Goal: Task Accomplishment & Management: Manage account settings

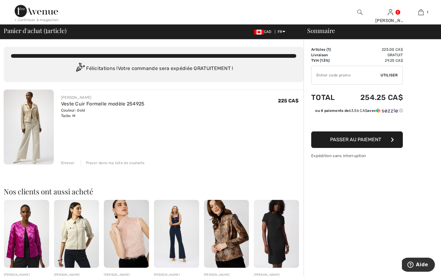
click at [71, 166] on div "JOSEPH RIBKOFF Veste Cuir Formelle modèle 254925 Couleur: Gold Taille: M Vente …" at bounding box center [154, 257] width 300 height 337
click at [69, 162] on div "Enlever" at bounding box center [68, 162] width 14 height 5
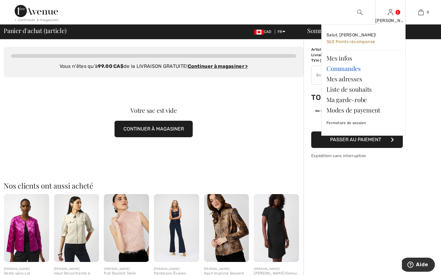
click at [338, 69] on link "Commandes" at bounding box center [363, 68] width 74 height 10
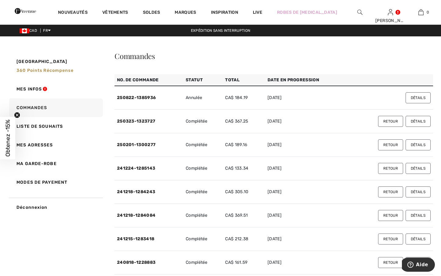
click at [418, 120] on button "Détails" at bounding box center [418, 121] width 25 height 11
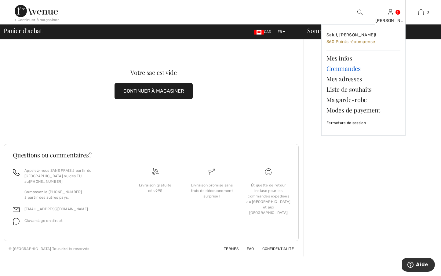
click at [338, 69] on link "Commandes" at bounding box center [363, 68] width 74 height 10
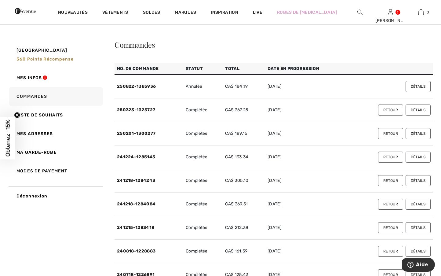
scroll to position [9, 0]
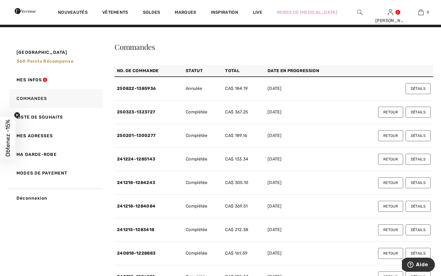
click at [385, 158] on button "Retour" at bounding box center [390, 159] width 25 height 11
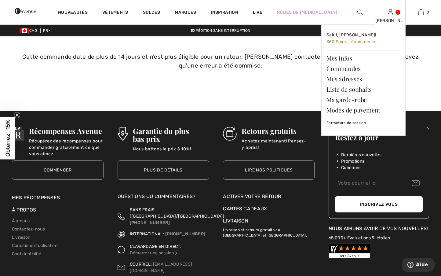
click at [395, 12] on div "Joanne Salut, Joanne! 360 Points récompense Mes infos Commandes Mes adresses Li…" at bounding box center [390, 12] width 31 height 24
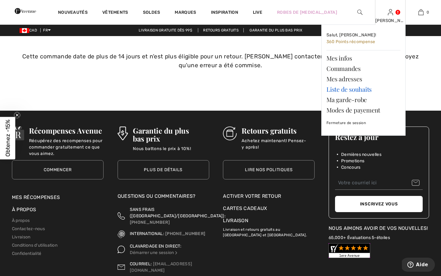
scroll to position [0, 0]
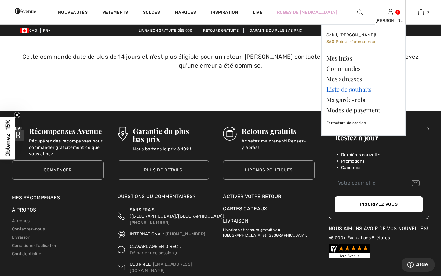
click at [339, 86] on link "Liste de souhaits" at bounding box center [363, 89] width 74 height 10
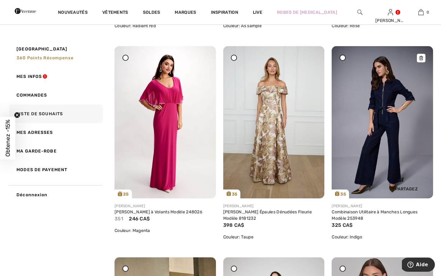
scroll to position [276, 0]
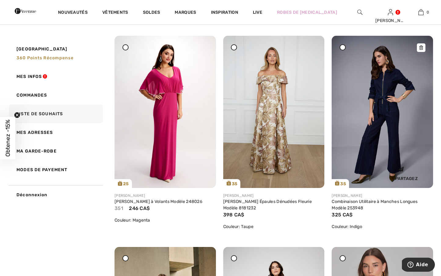
click at [380, 128] on img at bounding box center [382, 112] width 101 height 152
click at [383, 126] on img at bounding box center [382, 112] width 101 height 152
click at [370, 166] on img at bounding box center [382, 112] width 101 height 152
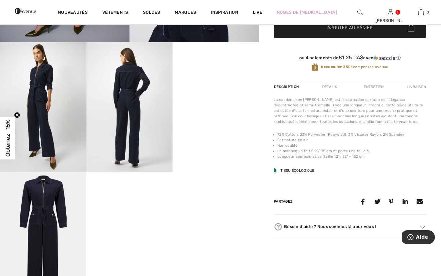
scroll to position [185, 0]
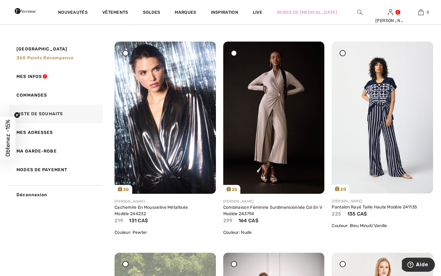
scroll to position [1108, 0]
click at [167, 121] on img at bounding box center [165, 117] width 101 height 152
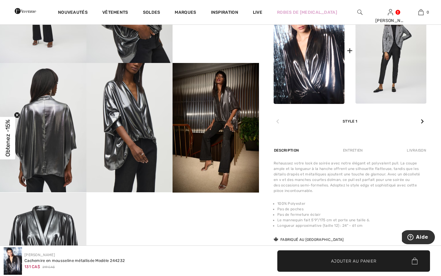
scroll to position [298, 0]
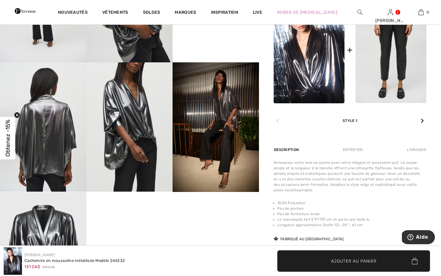
click at [388, 75] on img at bounding box center [390, 50] width 71 height 106
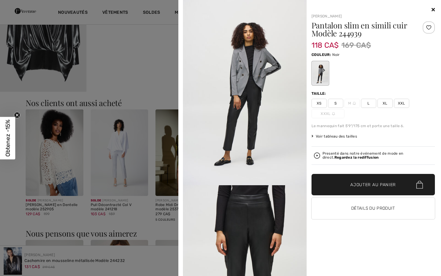
scroll to position [1, 0]
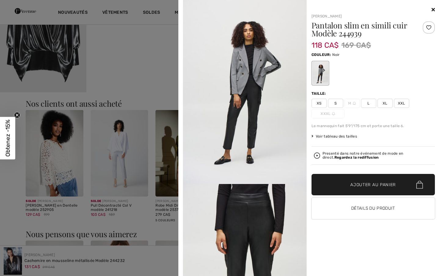
click at [118, 97] on div at bounding box center [220, 138] width 441 height 276
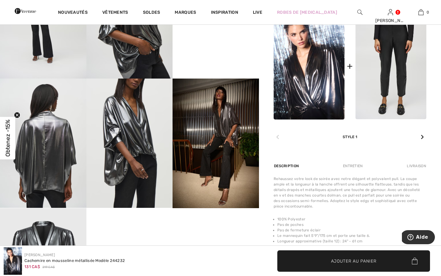
scroll to position [282, 0]
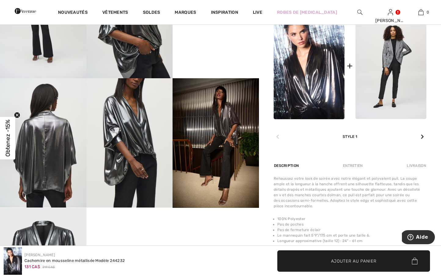
click at [421, 136] on icon at bounding box center [422, 136] width 3 height 5
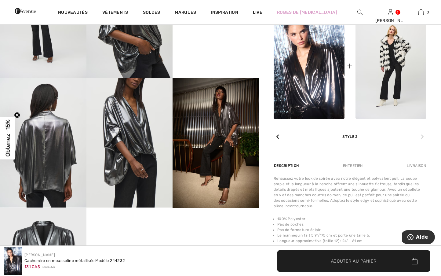
click at [276, 135] on div at bounding box center [278, 137] width 8 height 12
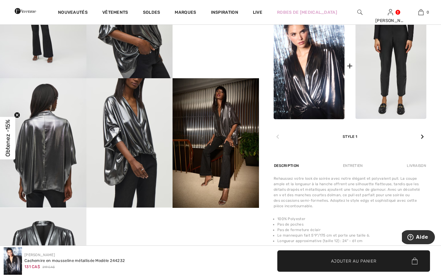
click at [384, 97] on img at bounding box center [390, 66] width 71 height 106
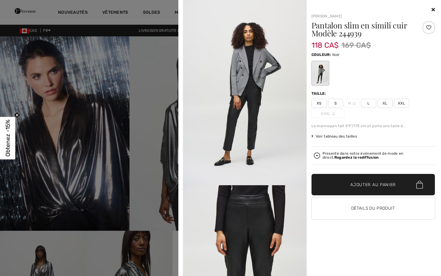
scroll to position [0, 0]
click at [435, 7] on div "Your browser does not support the video tag. Joseph Ribkoff Pantalon slim en si…" at bounding box center [310, 138] width 258 height 276
click at [432, 10] on icon at bounding box center [432, 9] width 3 height 5
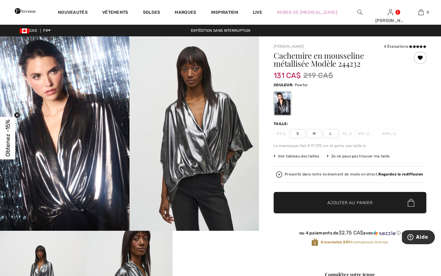
click at [358, 12] on img at bounding box center [359, 12] width 5 height 7
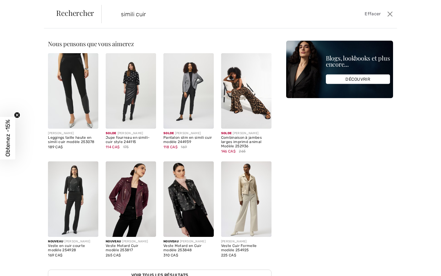
type input "simili cuir"
click at [84, 104] on img at bounding box center [73, 90] width 50 height 75
click at [89, 108] on img at bounding box center [73, 90] width 50 height 75
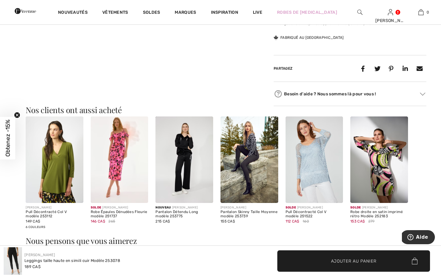
scroll to position [530, 0]
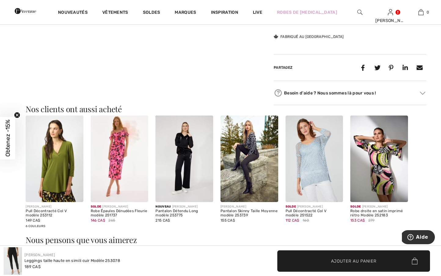
click at [259, 159] on img at bounding box center [249, 158] width 58 height 86
